Goal: Task Accomplishment & Management: Use online tool/utility

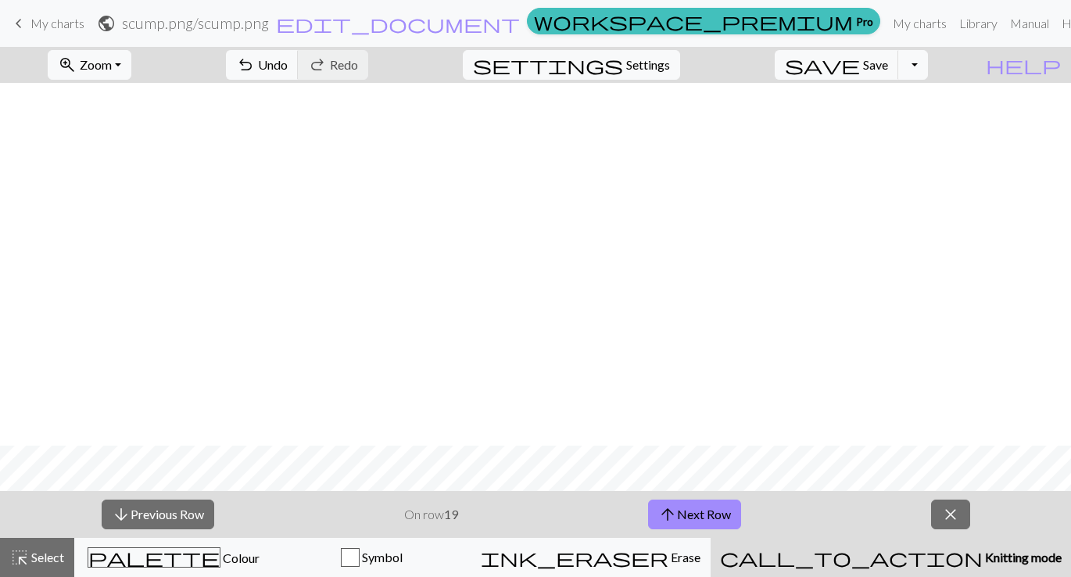
scroll to position [363, 0]
click at [673, 521] on span "arrow_upward" at bounding box center [667, 515] width 19 height 22
click at [687, 515] on button "arrow_upward Next Row" at bounding box center [694, 515] width 93 height 30
click at [716, 517] on button "arrow_upward Next Row" at bounding box center [694, 515] width 93 height 30
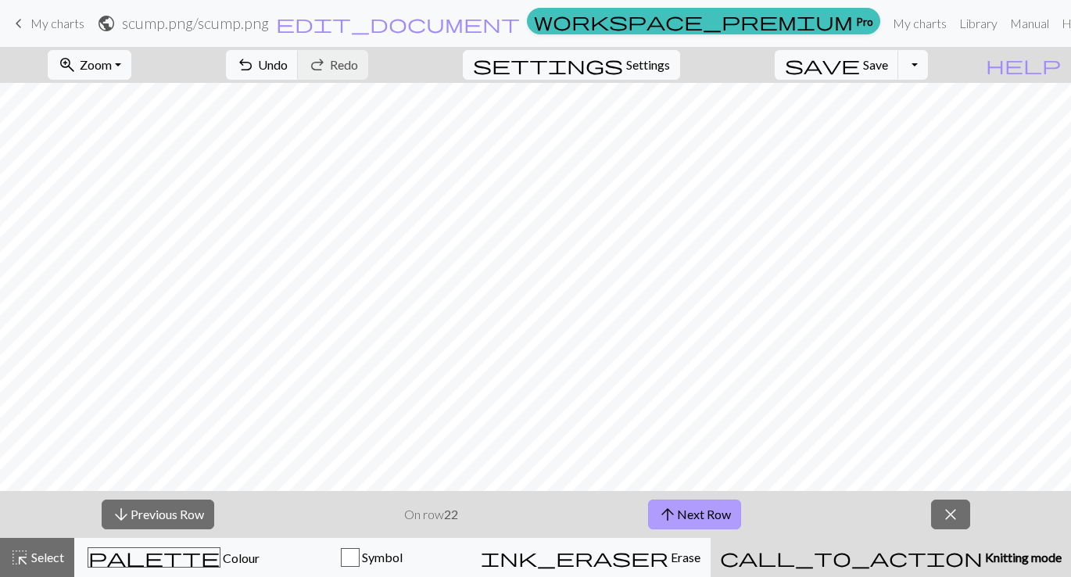
click at [699, 512] on button "arrow_upward Next Row" at bounding box center [694, 515] width 93 height 30
click at [673, 517] on span "arrow_upward" at bounding box center [667, 515] width 19 height 22
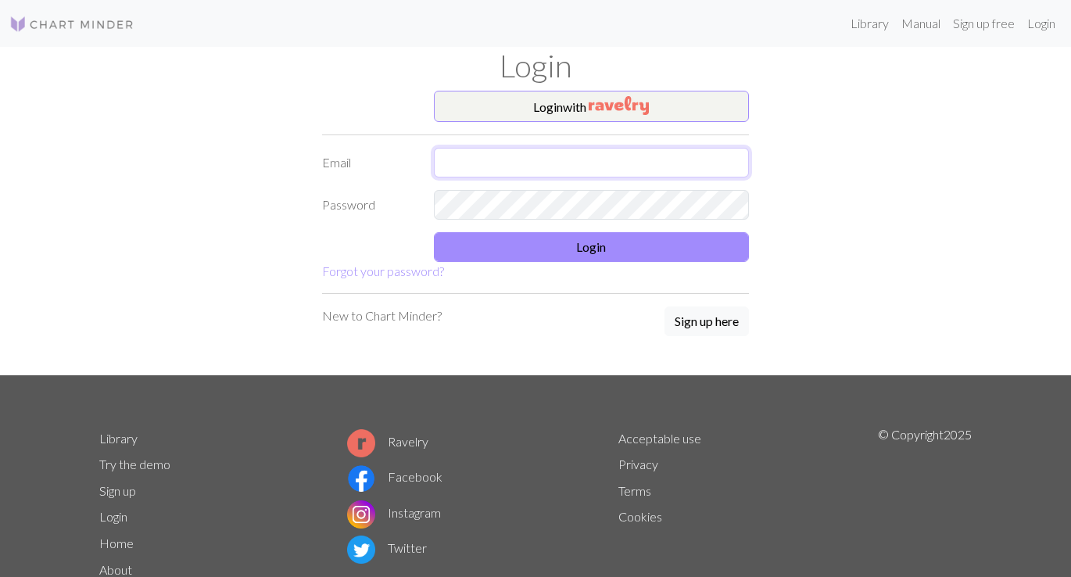
click at [540, 161] on input "text" at bounding box center [592, 163] width 316 height 30
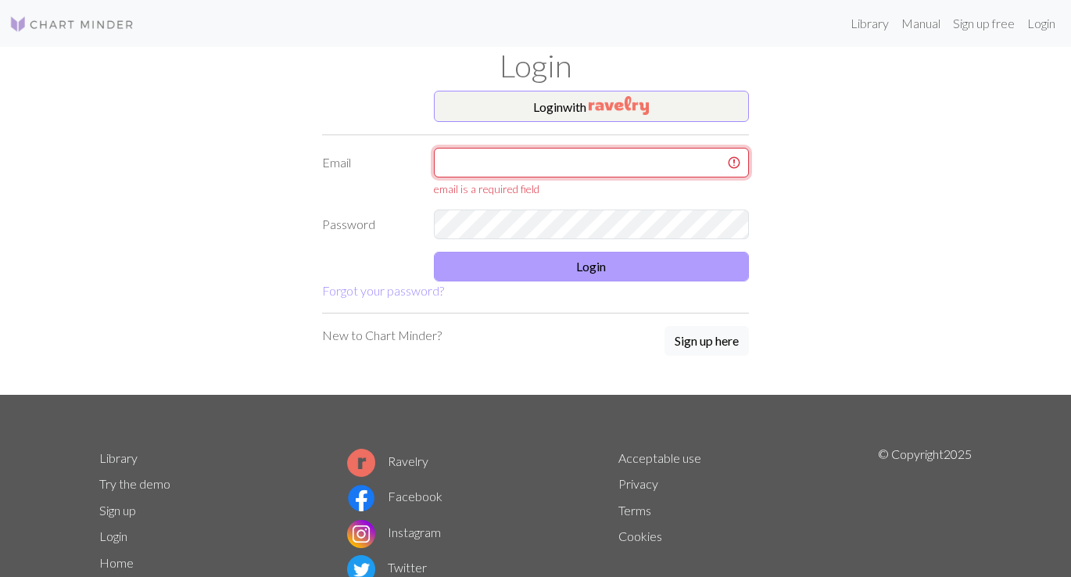
type input "[EMAIL_ADDRESS][DOMAIN_NAME]"
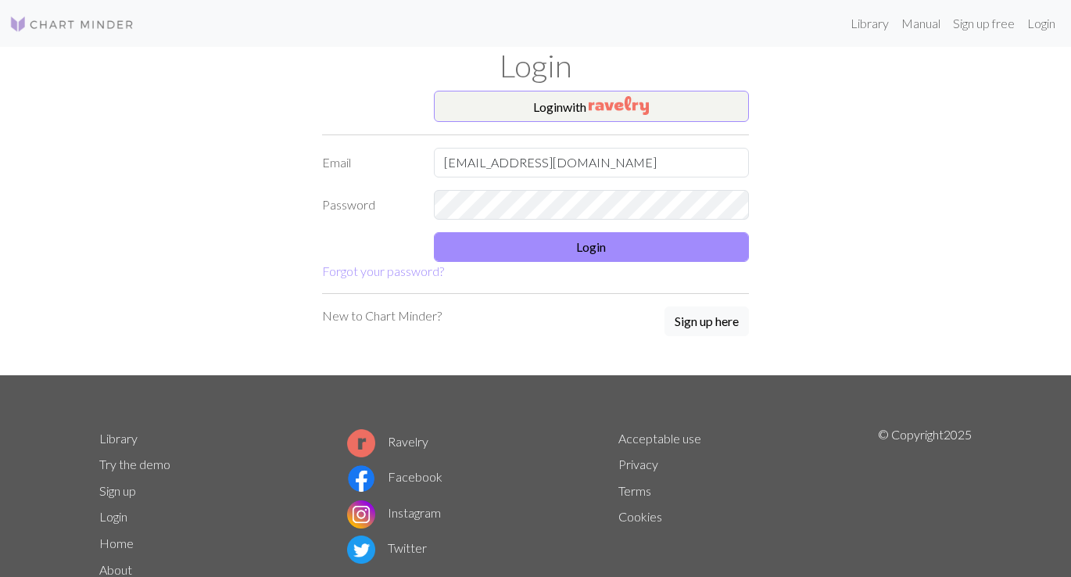
click at [531, 264] on form "Login with Email [EMAIL_ADDRESS][DOMAIN_NAME] Password Login Forgot your passwo…" at bounding box center [535, 186] width 427 height 190
click at [531, 256] on button "Login" at bounding box center [592, 247] width 316 height 30
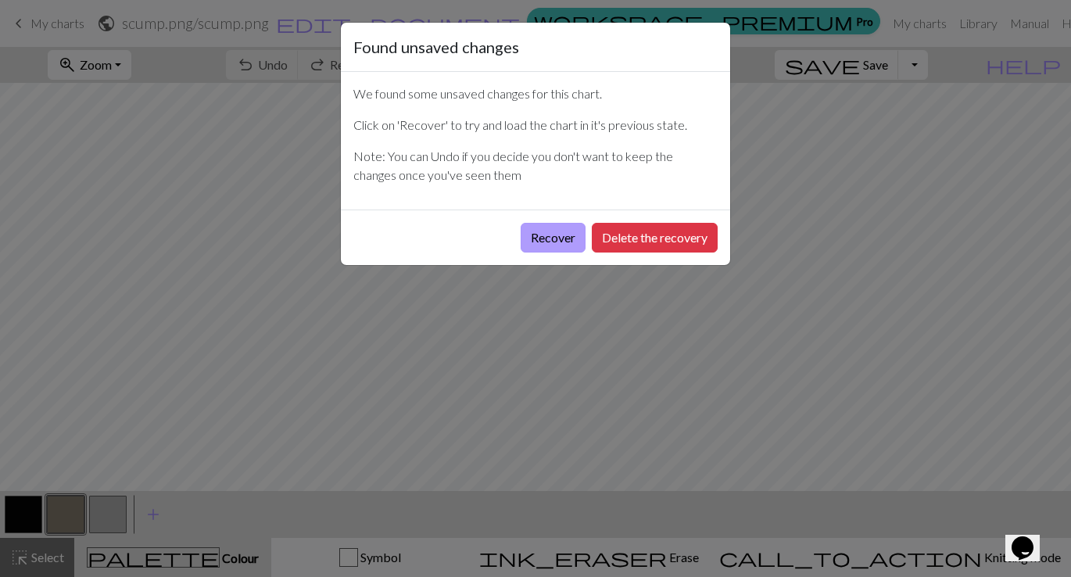
click at [566, 237] on button "Recover" at bounding box center [553, 238] width 65 height 30
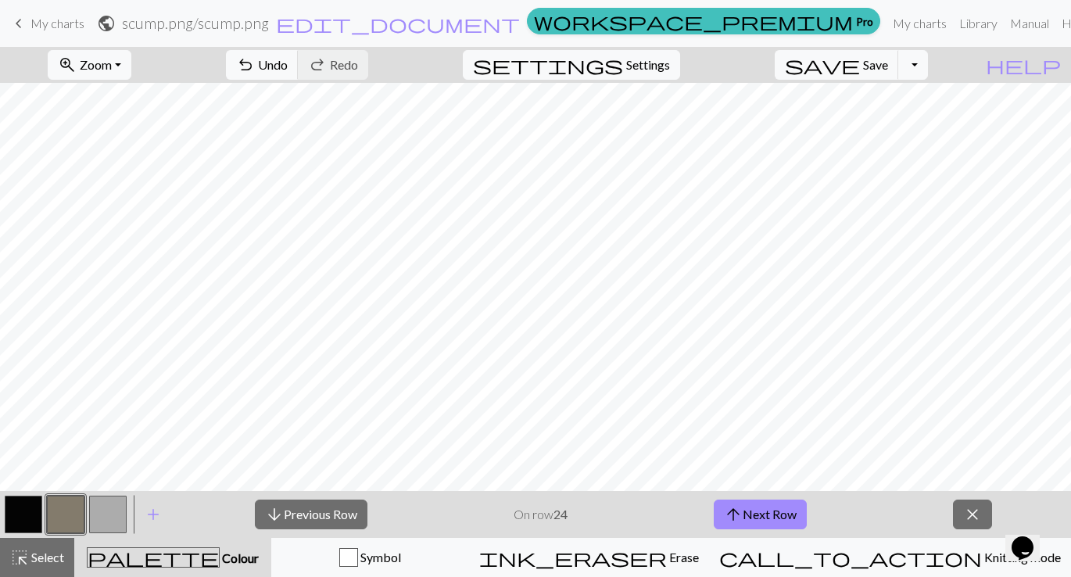
scroll to position [235, 0]
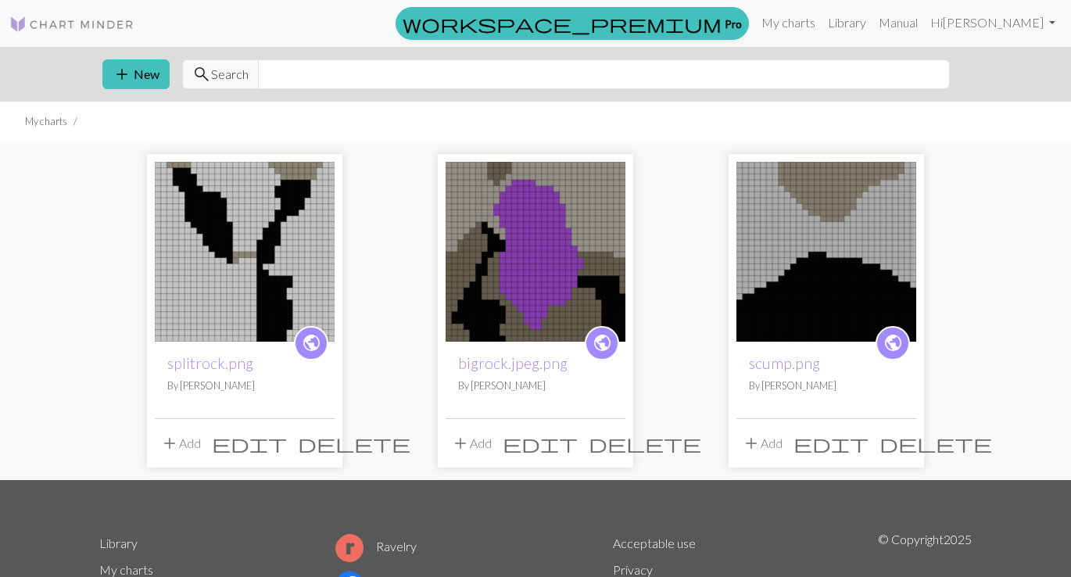
click at [868, 210] on img at bounding box center [827, 252] width 180 height 180
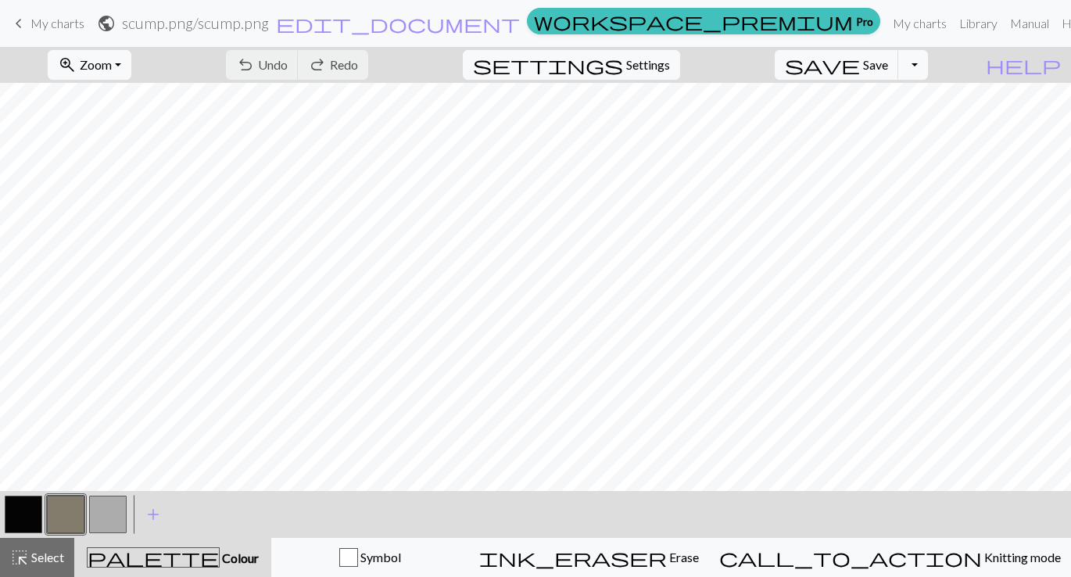
scroll to position [348, 0]
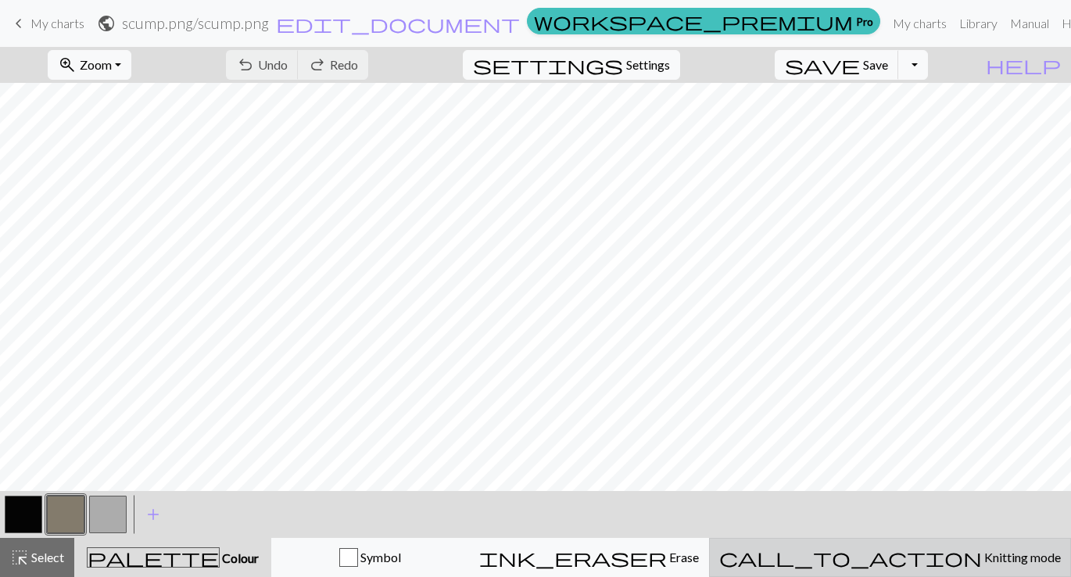
click at [982, 559] on span "Knitting mode" at bounding box center [1021, 557] width 79 height 15
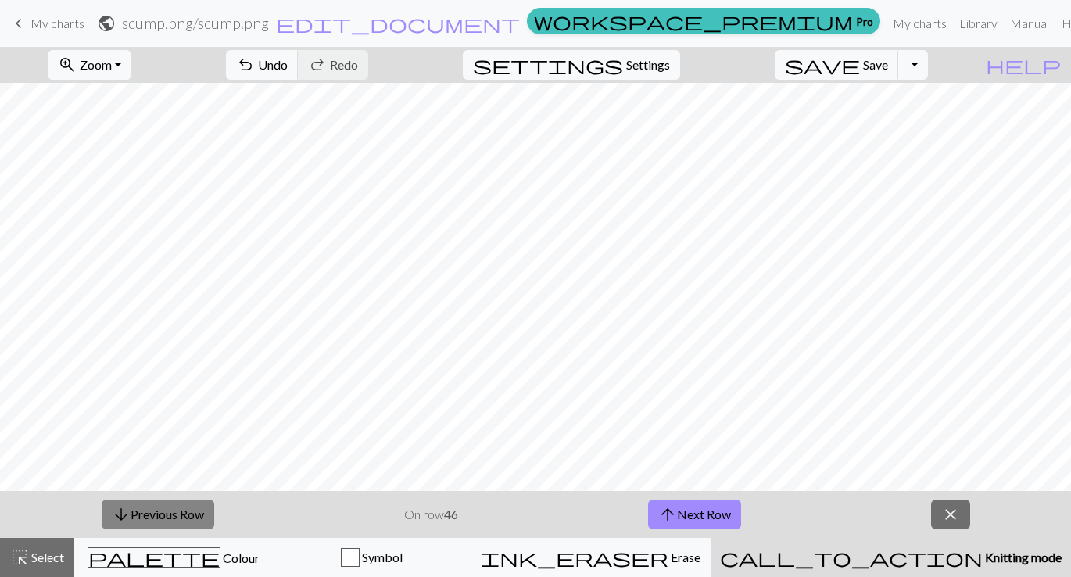
click at [125, 518] on span "arrow_downward" at bounding box center [121, 515] width 19 height 22
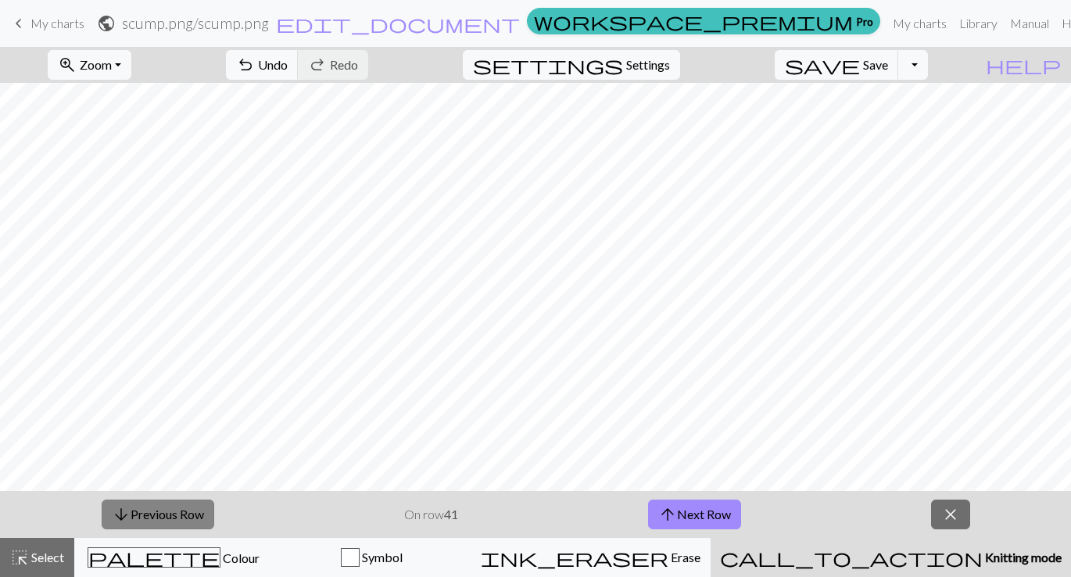
click at [125, 518] on span "arrow_downward" at bounding box center [121, 515] width 19 height 22
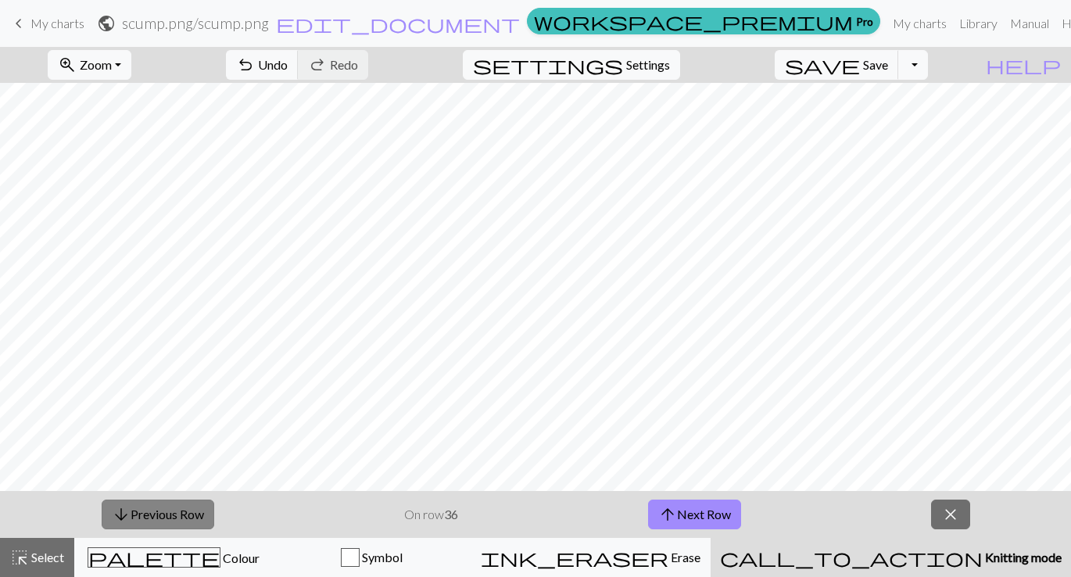
click at [125, 518] on span "arrow_downward" at bounding box center [121, 515] width 19 height 22
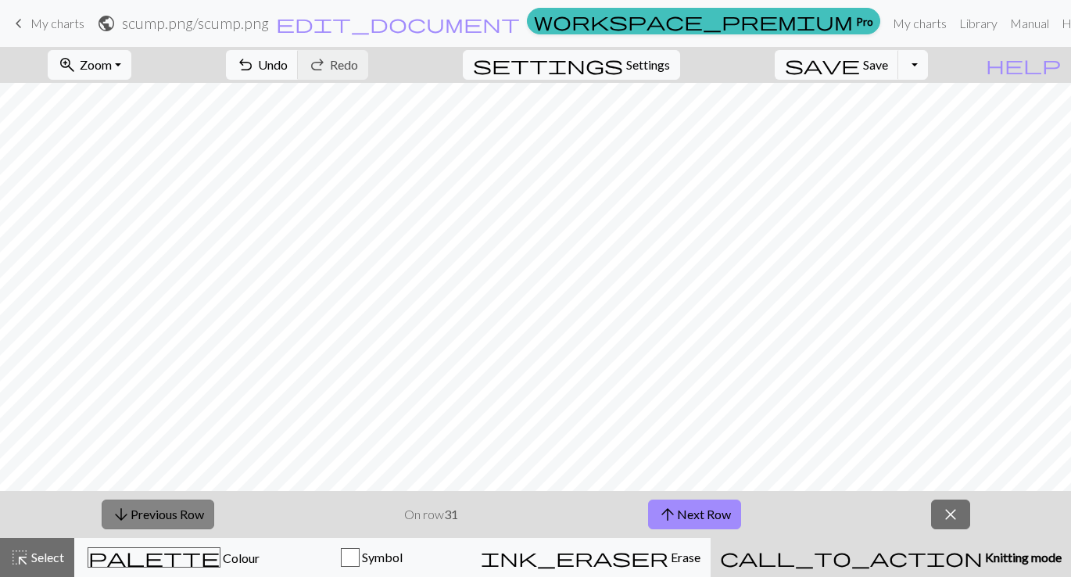
click at [125, 518] on span "arrow_downward" at bounding box center [121, 515] width 19 height 22
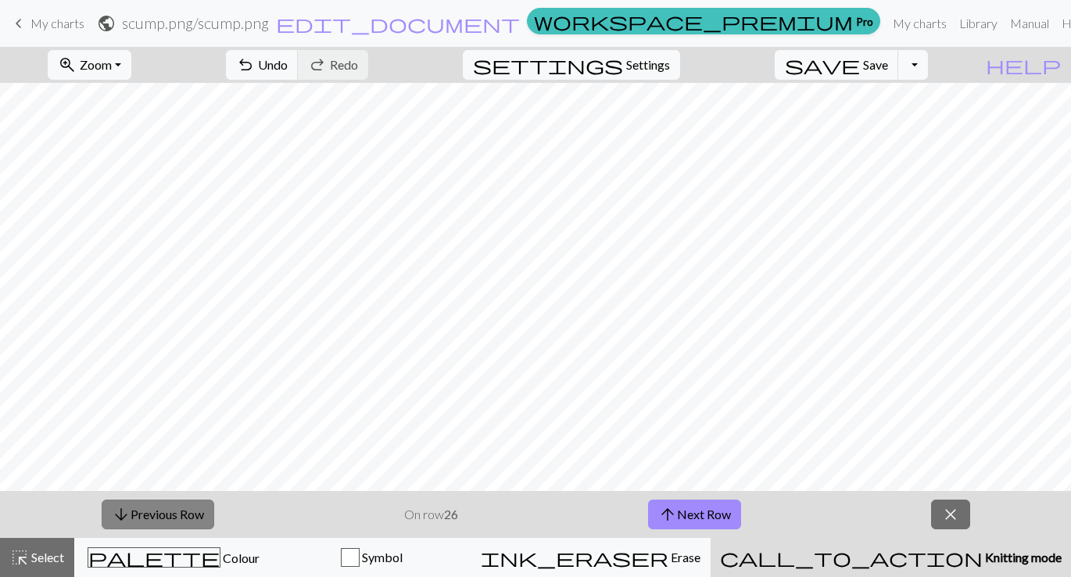
click at [125, 518] on span "arrow_downward" at bounding box center [121, 515] width 19 height 22
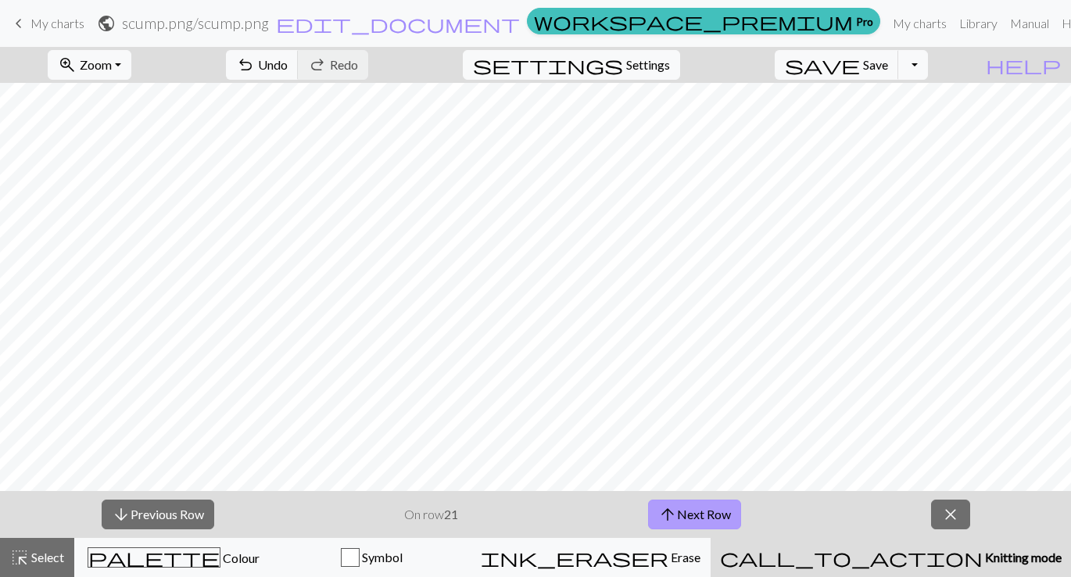
click at [736, 515] on button "arrow_upward Next Row" at bounding box center [694, 515] width 93 height 30
click at [687, 510] on button "arrow_upward Next Row" at bounding box center [694, 515] width 93 height 30
click at [689, 511] on button "arrow_upward Next Row" at bounding box center [694, 515] width 93 height 30
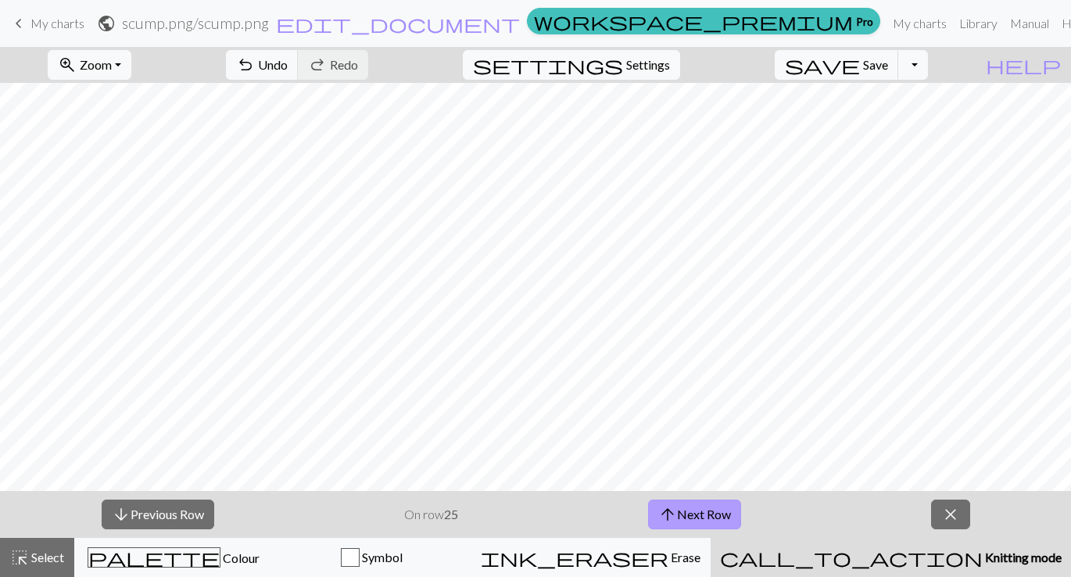
click at [712, 512] on button "arrow_upward Next Row" at bounding box center [694, 515] width 93 height 30
click at [712, 513] on button "arrow_upward Next Row" at bounding box center [694, 515] width 93 height 30
